Goal: Information Seeking & Learning: Check status

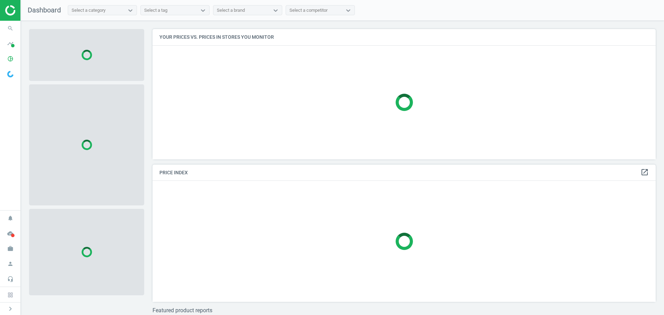
scroll to position [141, 509]
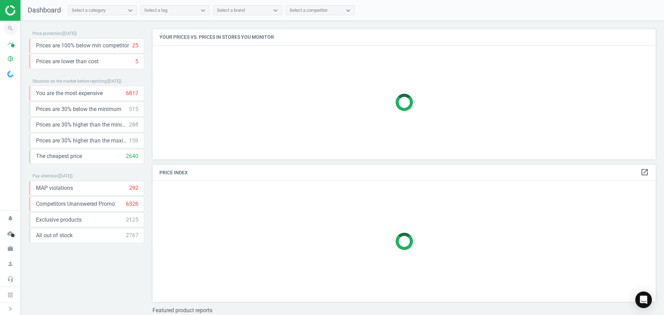
click at [15, 29] on icon "search" at bounding box center [10, 28] width 13 height 13
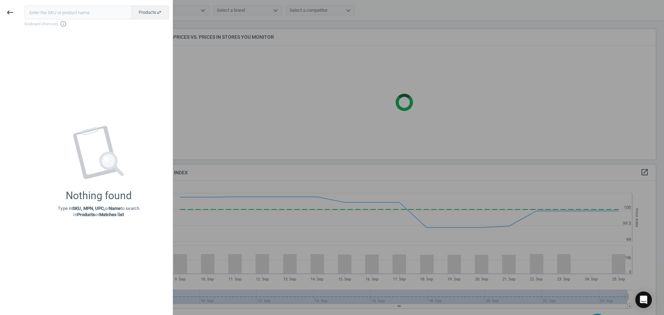
scroll to position [170, 509]
type input "35513507129"
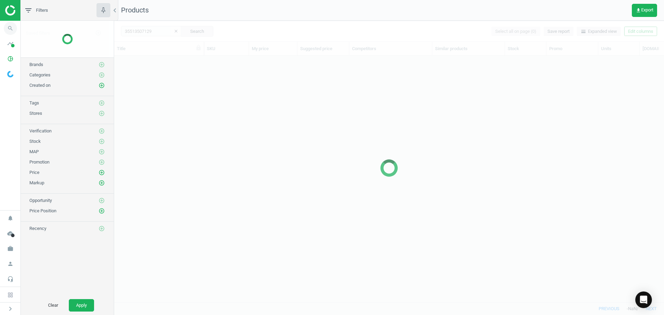
scroll to position [236, 544]
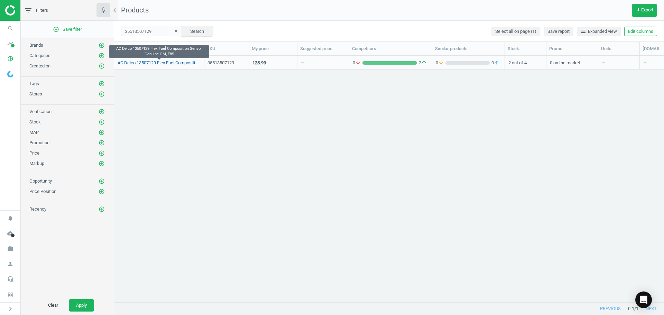
click at [154, 65] on link "AC Delco 13507129 Flex Fuel Composition Sensor, Genuine GM, E85" at bounding box center [159, 63] width 83 height 6
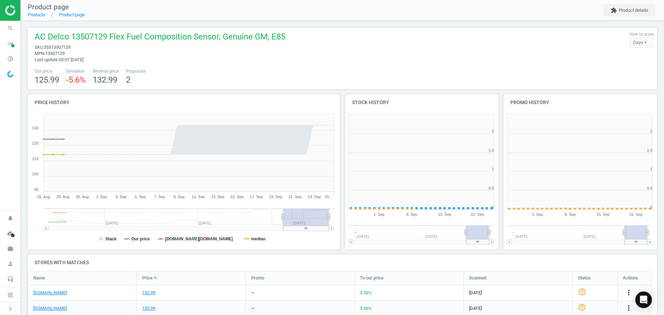
scroll to position [149, 163]
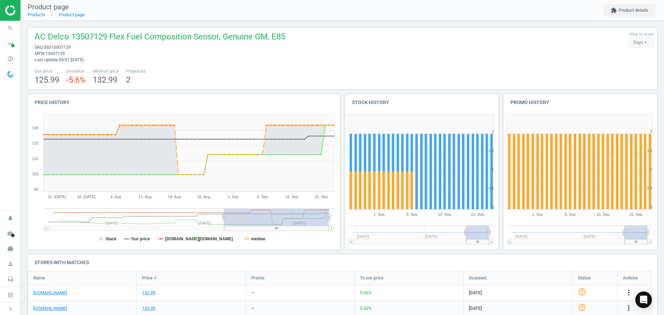
drag, startPoint x: 282, startPoint y: 217, endPoint x: 224, endPoint y: 211, distance: 58.4
click at [224, 211] on g at bounding box center [189, 219] width 290 height 22
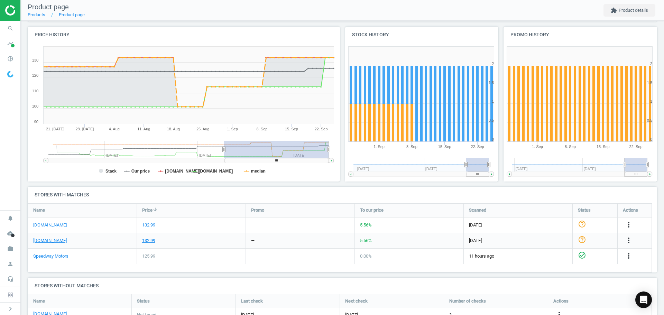
scroll to position [69, 0]
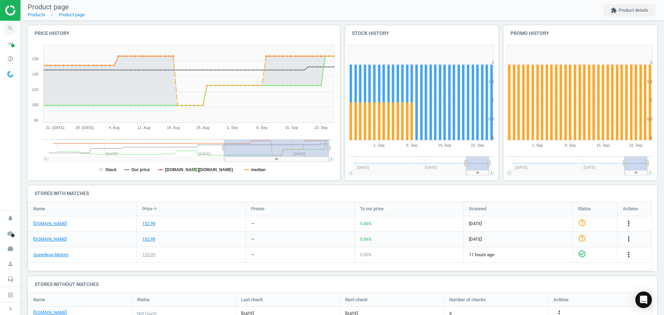
click at [15, 31] on icon "search" at bounding box center [10, 28] width 13 height 13
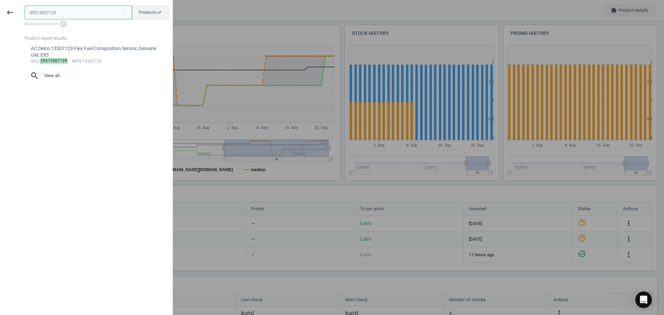
paste input "25850084720"
type input "25850084720"
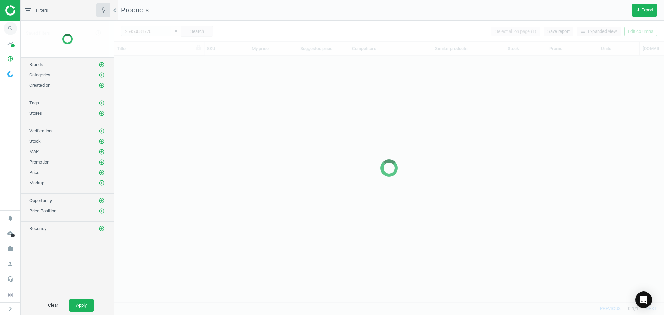
scroll to position [236, 544]
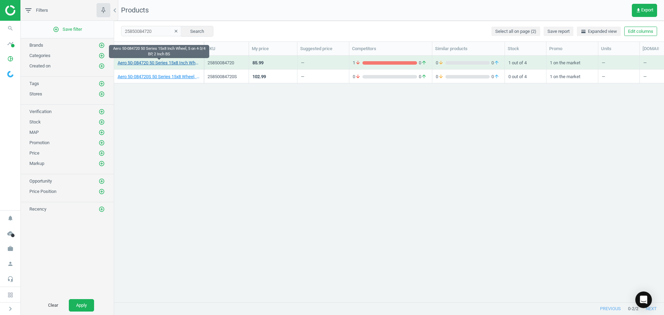
click at [181, 66] on link "Aero 50-084720 50 Series 15x8 Inch Wheel, 5 on 4-3/4 BP, 2 Inch BS" at bounding box center [159, 63] width 83 height 6
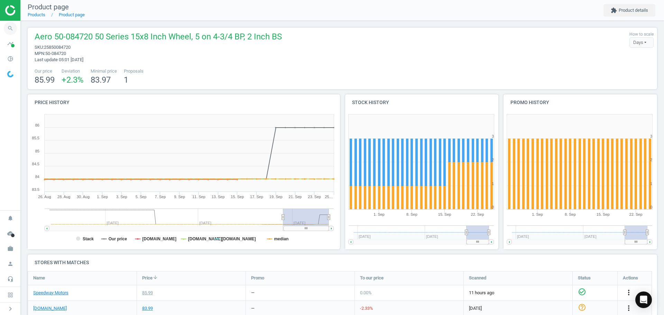
click at [7, 26] on icon "search" at bounding box center [10, 28] width 13 height 13
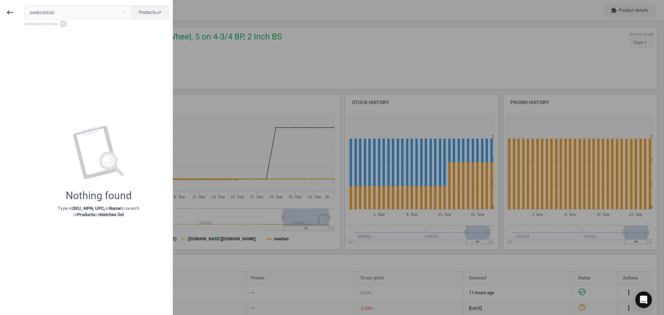
type input "344BS40640"
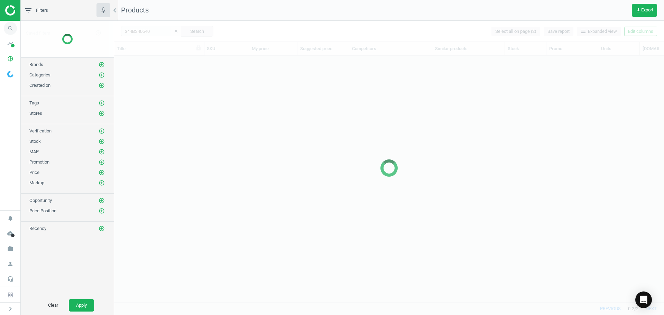
scroll to position [236, 544]
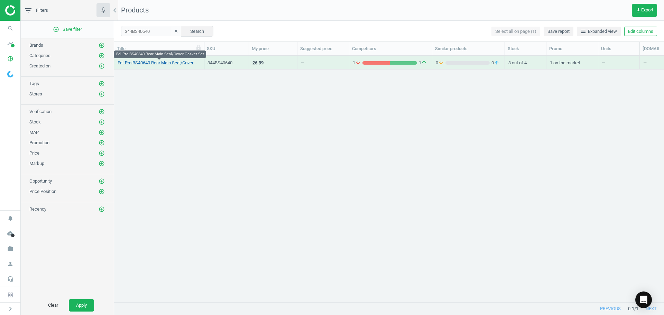
click at [176, 65] on link "Fel-Pro BS40640 Rear Main Seal/Cover Gasket Set" at bounding box center [159, 63] width 83 height 6
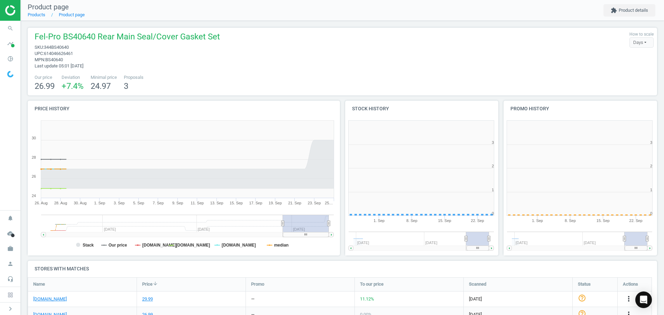
scroll to position [149, 163]
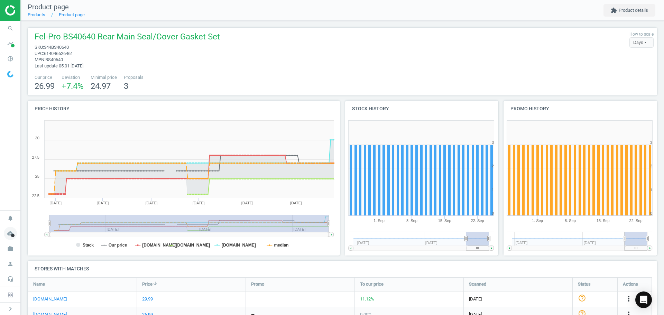
drag, startPoint x: 282, startPoint y: 223, endPoint x: 3, endPoint y: 228, distance: 279.7
click at [3, 228] on section "search Search timeline Data delivery Overview Matches dashboard Matches Rematch…" at bounding box center [332, 157] width 664 height 315
click at [277, 247] on tspan "median" at bounding box center [281, 245] width 15 height 5
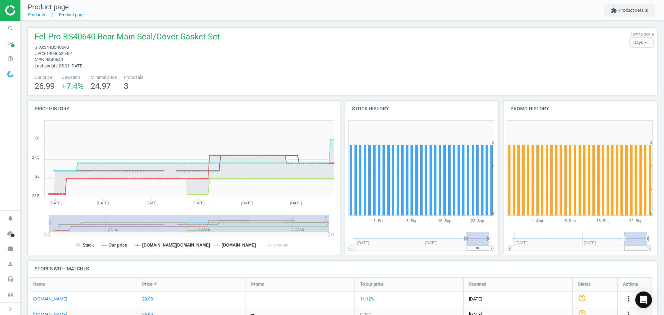
click at [81, 244] on rect at bounding box center [182, 186] width 309 height 138
click at [183, 245] on tspan "[DOMAIN_NAME]" at bounding box center [193, 245] width 34 height 5
click at [9, 25] on icon "search" at bounding box center [10, 28] width 13 height 13
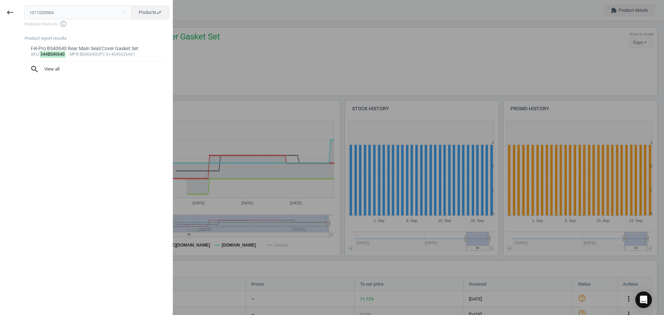
type input "1011009904"
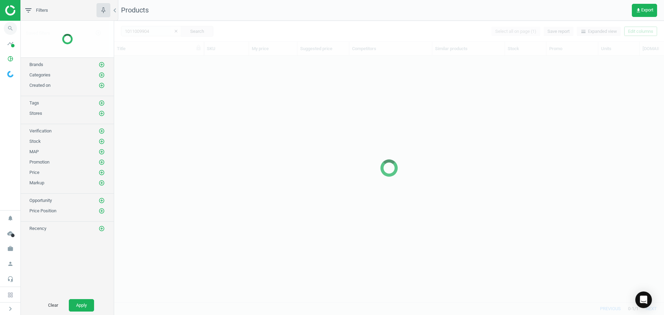
scroll to position [236, 544]
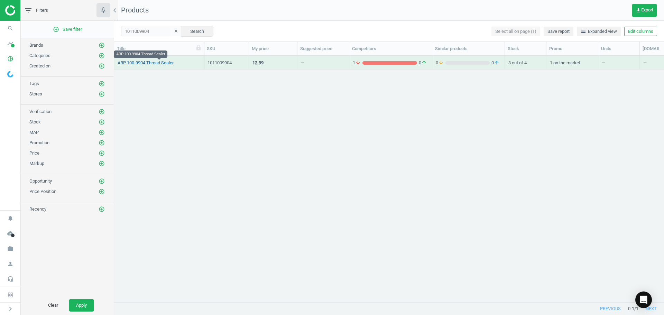
click at [145, 63] on link "ARP 100-9904 Thread Sealer" at bounding box center [146, 63] width 56 height 6
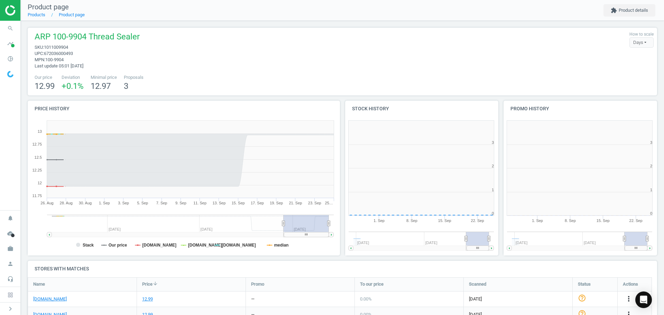
scroll to position [149, 163]
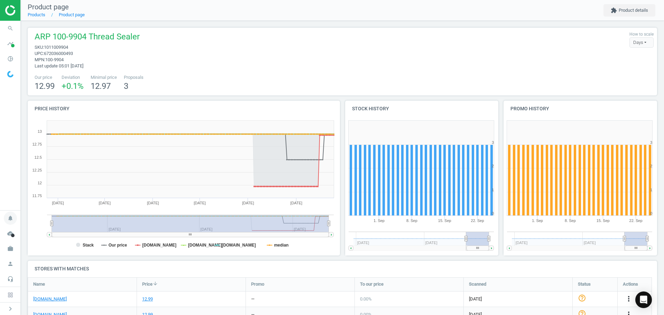
drag, startPoint x: 282, startPoint y: 223, endPoint x: 5, endPoint y: 214, distance: 277.4
click at [5, 214] on section "search Search timeline Data delivery Overview Matches dashboard Matches Rematch…" at bounding box center [332, 157] width 664 height 315
